Goal: Find specific page/section: Find specific page/section

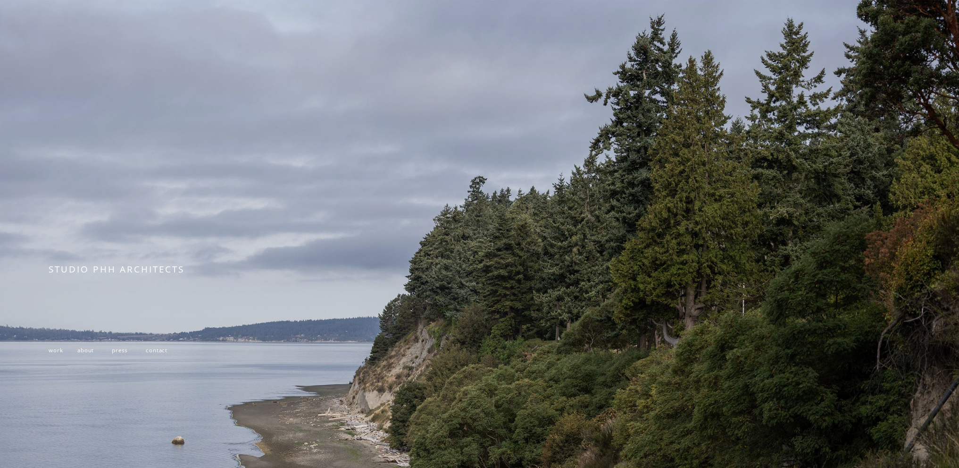
click at [50, 352] on span "work" at bounding box center [56, 349] width 14 height 7
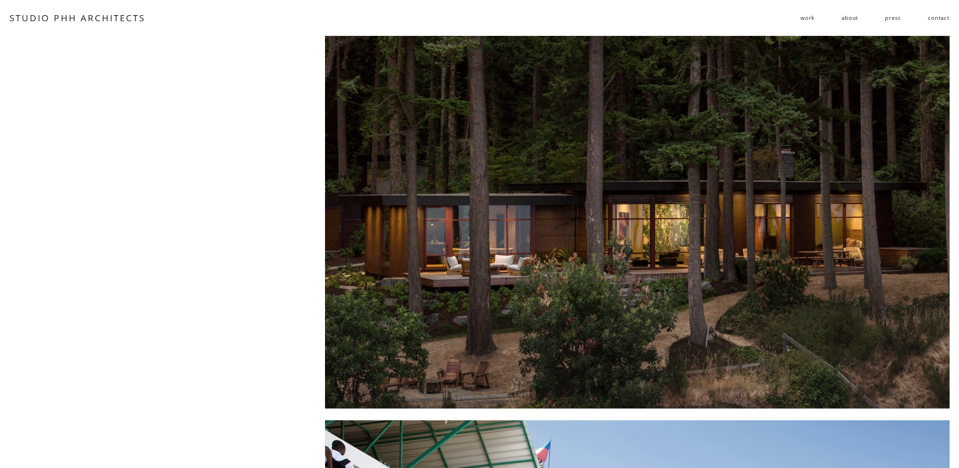
click at [848, 20] on link "about" at bounding box center [850, 17] width 17 height 15
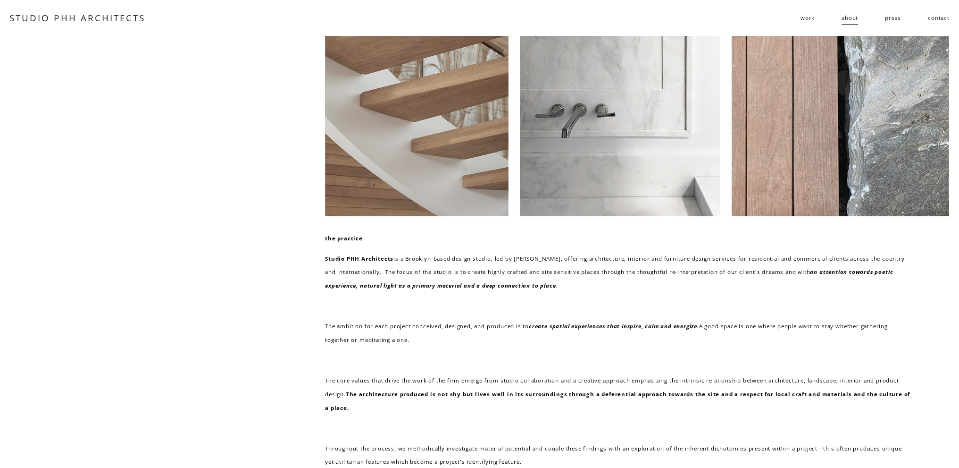
click at [938, 18] on link "contact" at bounding box center [939, 17] width 22 height 15
